Goal: Use online tool/utility: Utilize a website feature to perform a specific function

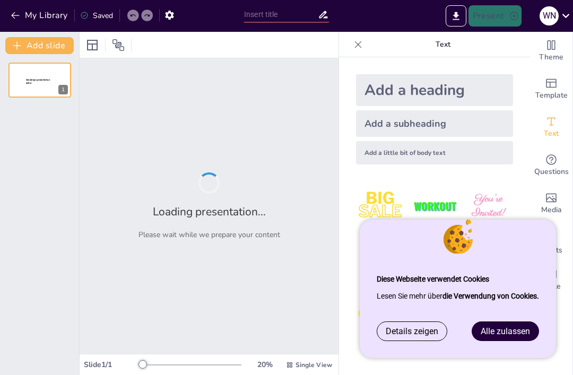
type input "Präsidentielle vs. parlamentarische Demokratie: Eine Analyse der Effekte auf di…"
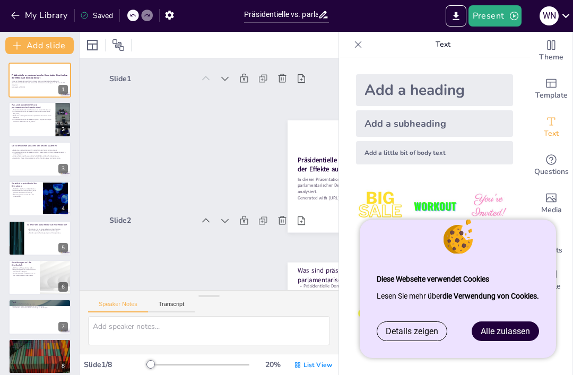
click at [31, 115] on p "Exekutive und Legislative sind in präsidentiellen Demokratien getrennt." at bounding box center [32, 117] width 41 height 4
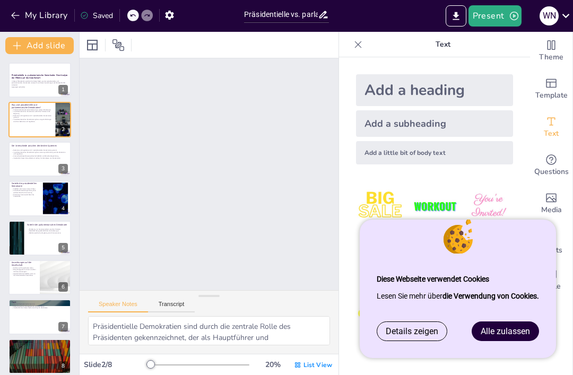
type textarea "Präsidentielle Demokratien sind durch die zentrale Rolle des Präsidenten gekenn…"
click at [46, 76] on button at bounding box center [46, 72] width 13 height 13
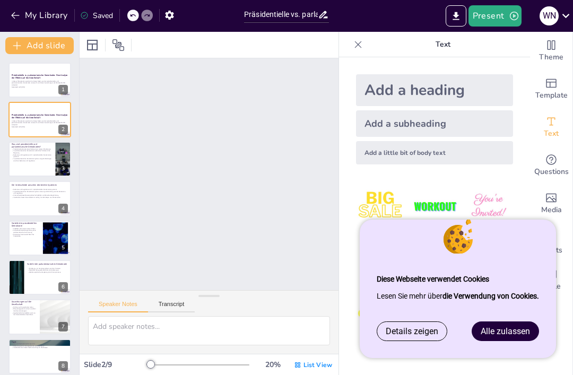
click at [456, 19] on icon "Export to PowerPoint" at bounding box center [455, 16] width 11 height 11
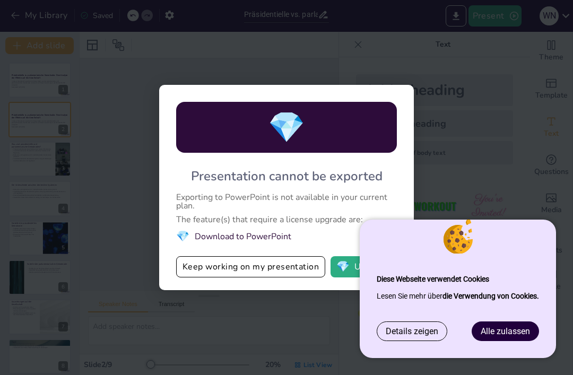
click at [491, 334] on span "Alle zulassen" at bounding box center [505, 331] width 49 height 10
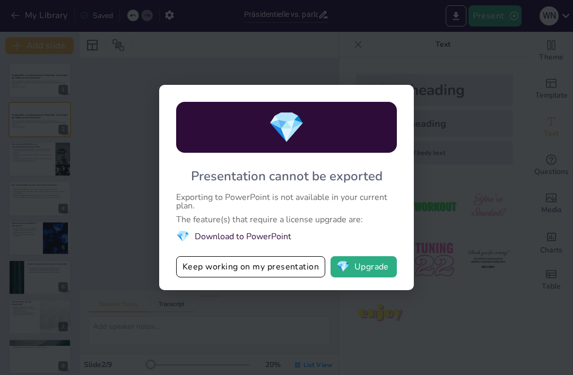
click at [308, 271] on button "Keep working on my presentation" at bounding box center [250, 266] width 149 height 21
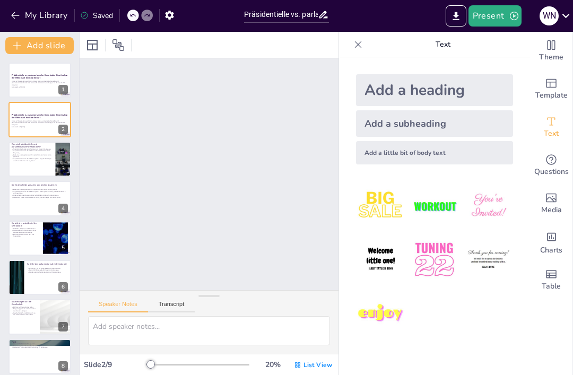
click at [504, 18] on button "Present" at bounding box center [494, 15] width 53 height 21
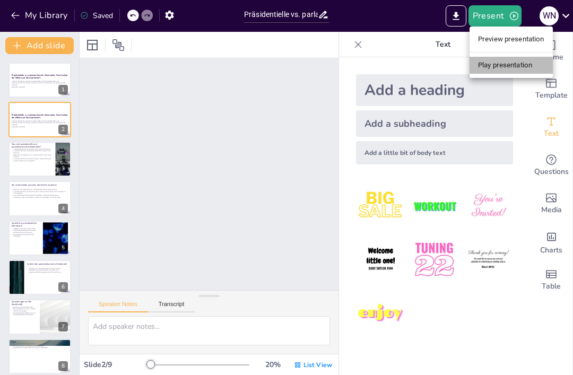
click at [512, 71] on li "Play presentation" at bounding box center [510, 65] width 83 height 17
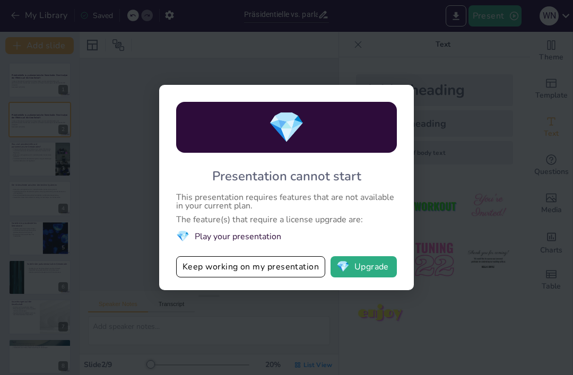
click at [309, 330] on div "💎 Presentation cannot start This presentation requires features that are not av…" at bounding box center [286, 187] width 573 height 375
click at [312, 271] on button "Keep working on my presentation" at bounding box center [250, 266] width 149 height 21
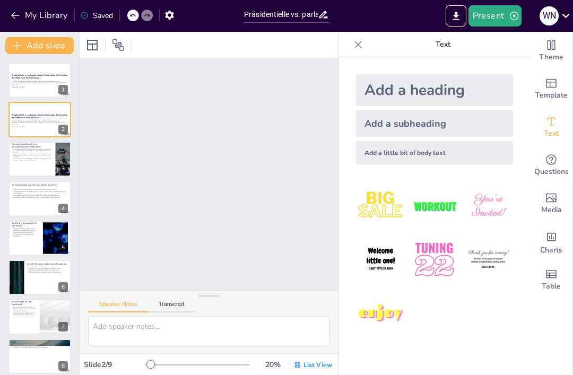
click at [361, 46] on icon at bounding box center [358, 44] width 11 height 11
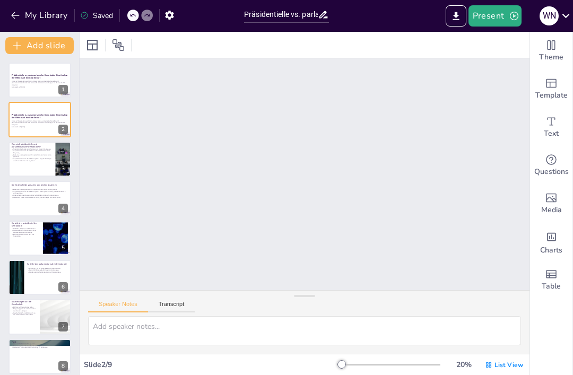
click at [41, 67] on button at bounding box center [46, 72] width 13 height 13
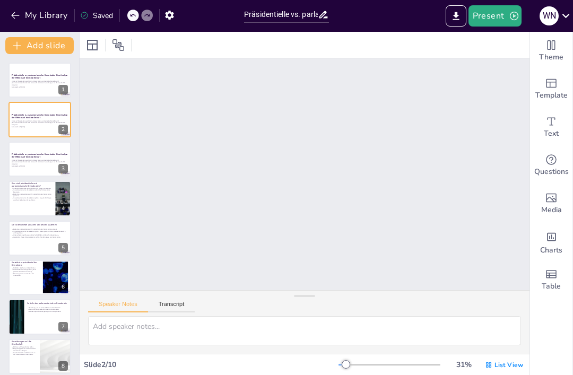
click at [458, 15] on icon "Export to PowerPoint" at bounding box center [455, 16] width 6 height 8
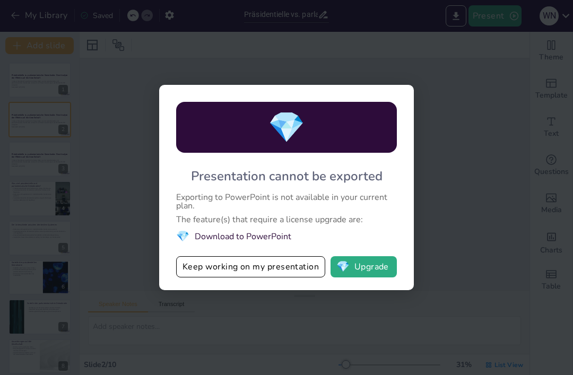
click at [369, 268] on button "💎 Upgrade" at bounding box center [363, 266] width 66 height 21
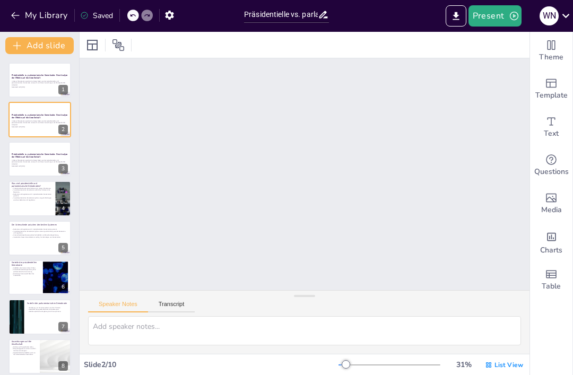
scroll to position [87, 0]
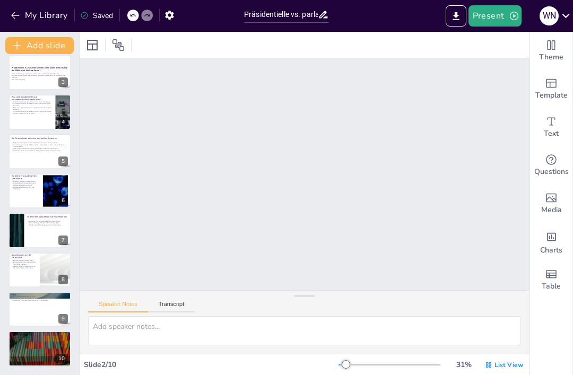
click at [32, 270] on div at bounding box center [39, 269] width 63 height 35
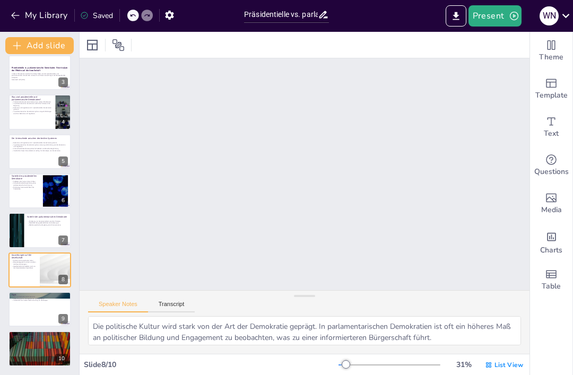
scroll to position [1447, 0]
click at [18, 234] on div at bounding box center [16, 230] width 63 height 35
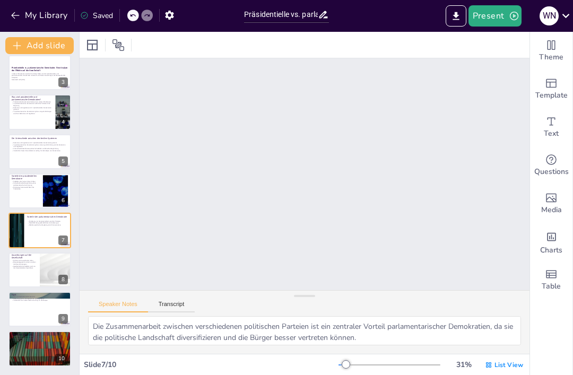
scroll to position [1240, 0]
click at [16, 191] on div at bounding box center [39, 190] width 63 height 35
type textarea "Die Stabilität ist ein wesentlicher Vorteil präsidentieller Demokratien, da ein…"
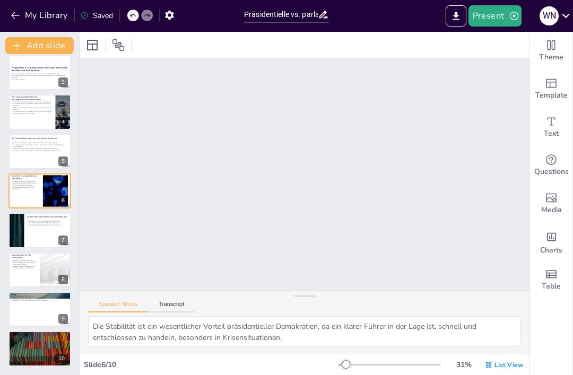
scroll to position [1034, 0]
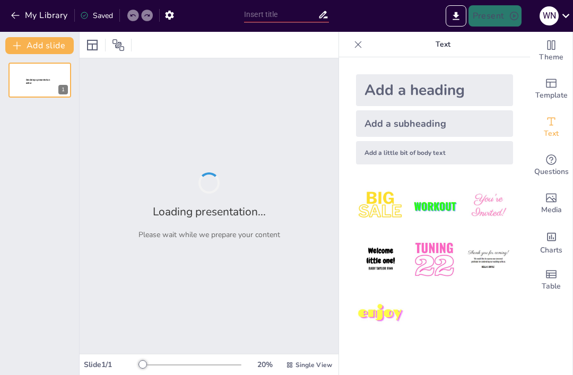
type input "Präsidentielle vs. parlamentarische Demokratie: Eine Analyse der Effekte auf di…"
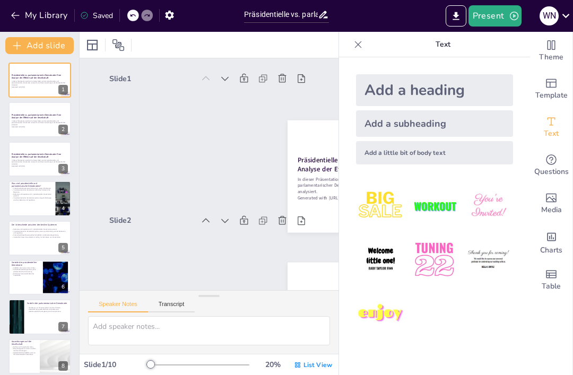
click at [553, 17] on div "W N" at bounding box center [548, 15] width 19 height 19
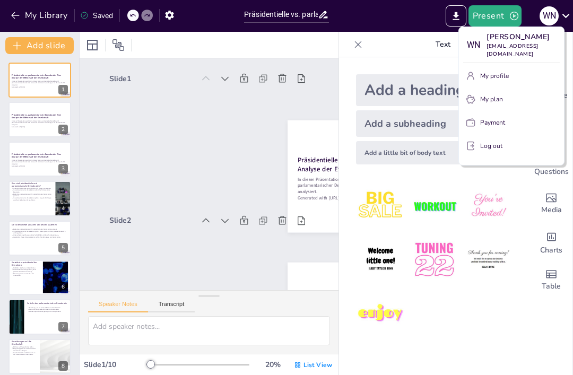
click at [517, 68] on button "My profile" at bounding box center [511, 75] width 97 height 17
